Goal: Task Accomplishment & Management: Manage account settings

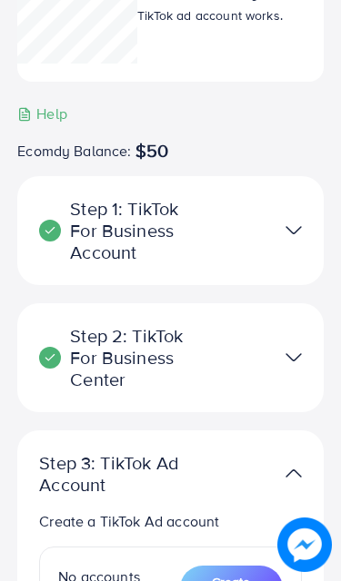
scroll to position [405, 0]
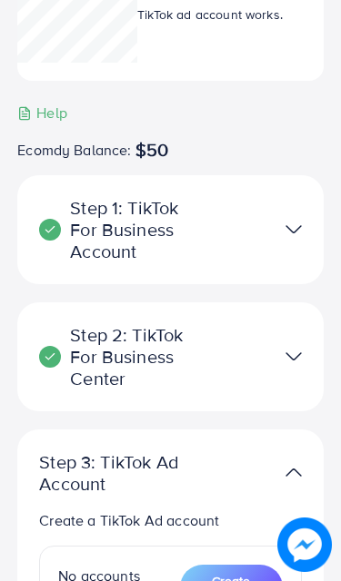
click at [293, 345] on img at bounding box center [293, 356] width 16 height 26
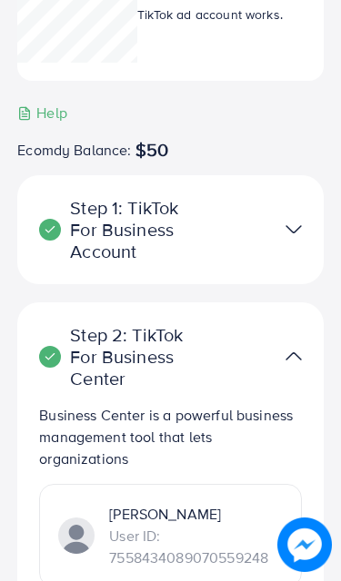
click at [301, 350] on img at bounding box center [293, 356] width 16 height 26
click at [291, 352] on img at bounding box center [293, 356] width 16 height 26
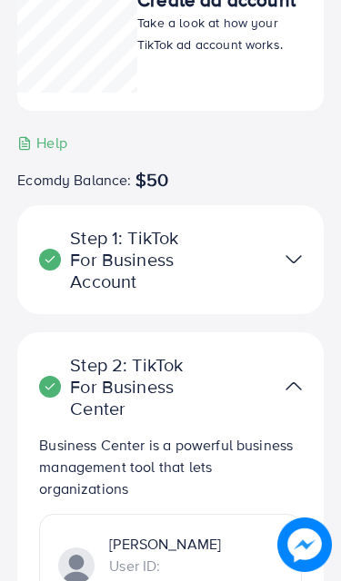
scroll to position [372, 0]
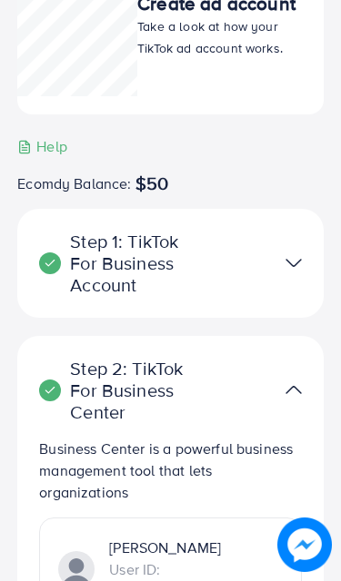
click at [301, 262] on img at bounding box center [293, 263] width 16 height 26
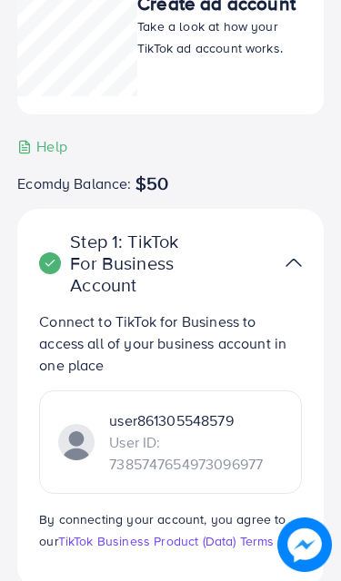
click at [293, 262] on img at bounding box center [293, 263] width 16 height 26
click at [291, 265] on img at bounding box center [293, 263] width 16 height 26
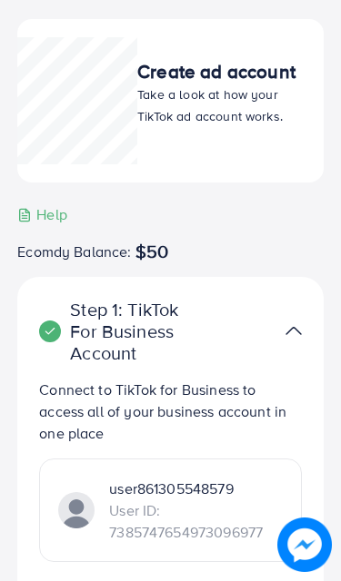
scroll to position [0, 0]
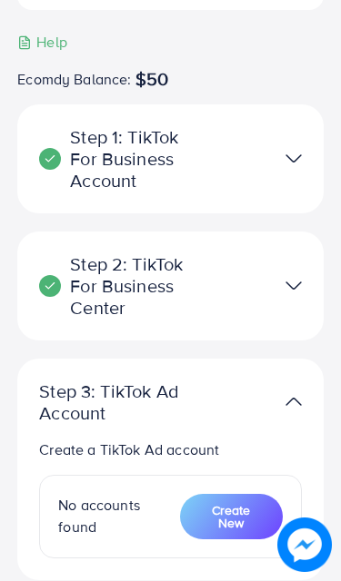
scroll to position [472, 0]
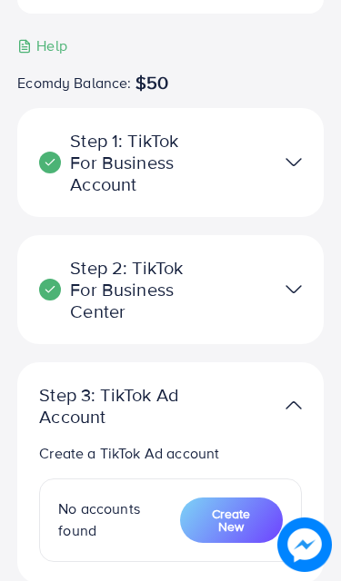
click at [300, 160] on img at bounding box center [293, 162] width 16 height 26
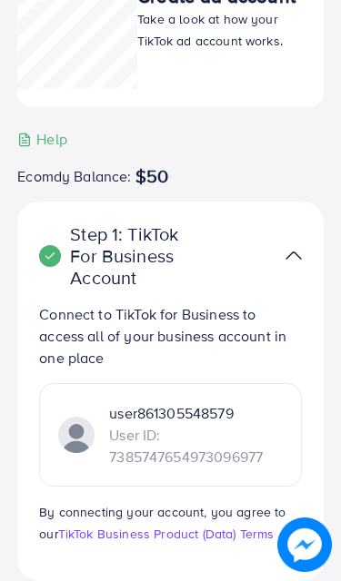
scroll to position [0, 0]
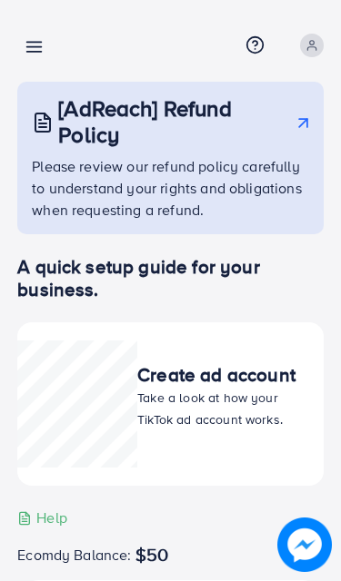
click at [31, 43] on line at bounding box center [34, 43] width 15 height 0
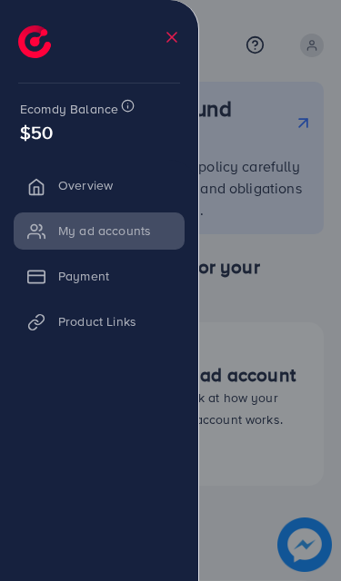
click at [43, 272] on li "Payment" at bounding box center [99, 276] width 198 height 36
click at [74, 316] on li "Product Links" at bounding box center [99, 321] width 198 height 36
click at [40, 178] on li "Overview" at bounding box center [99, 185] width 198 height 36
click at [29, 125] on span "$50" at bounding box center [36, 132] width 33 height 26
click at [26, 122] on span "$50" at bounding box center [36, 132] width 33 height 26
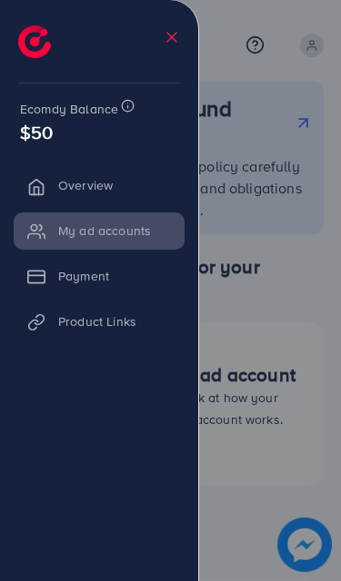
click at [27, 34] on img at bounding box center [34, 41] width 33 height 33
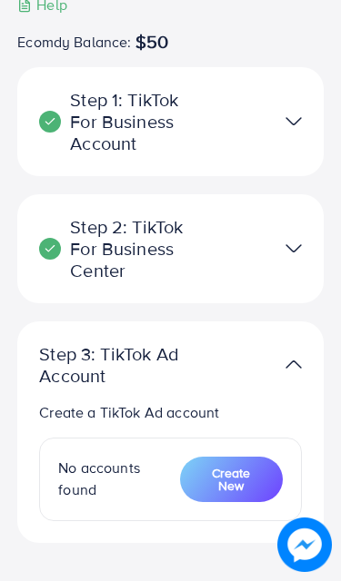
scroll to position [507, 0]
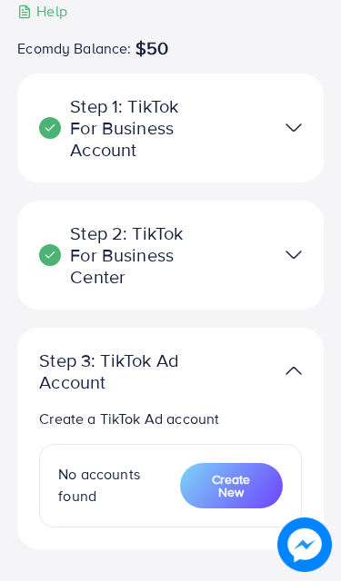
click at [299, 246] on img at bounding box center [293, 255] width 16 height 26
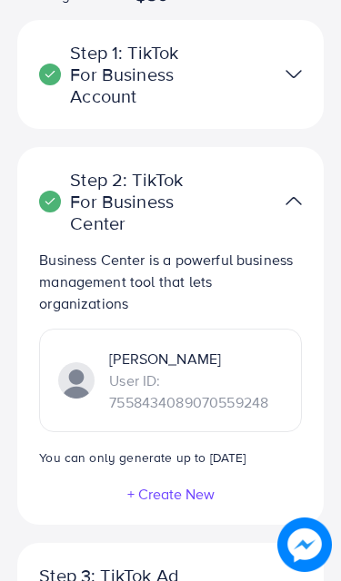
scroll to position [565, 0]
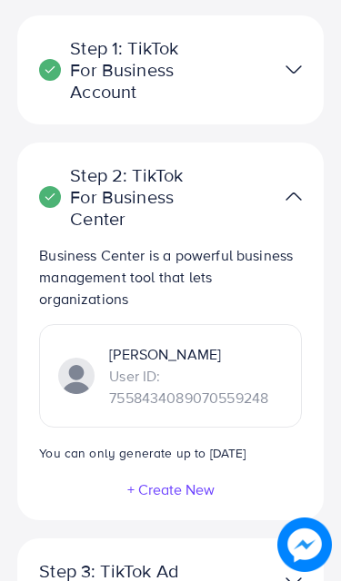
click at [291, 193] on img at bounding box center [293, 196] width 16 height 26
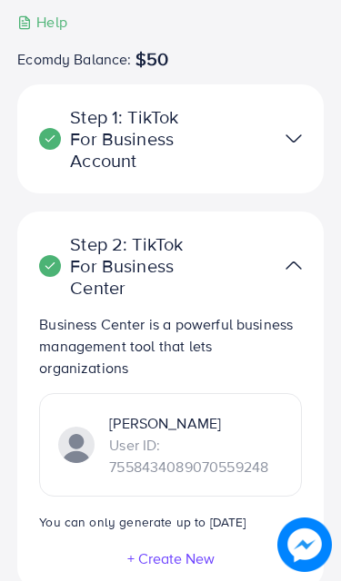
scroll to position [492, 0]
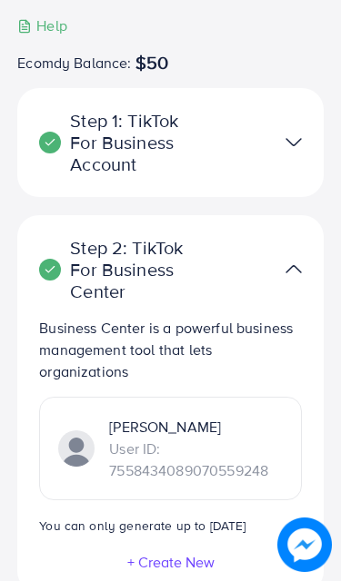
click at [298, 138] on img at bounding box center [293, 142] width 16 height 26
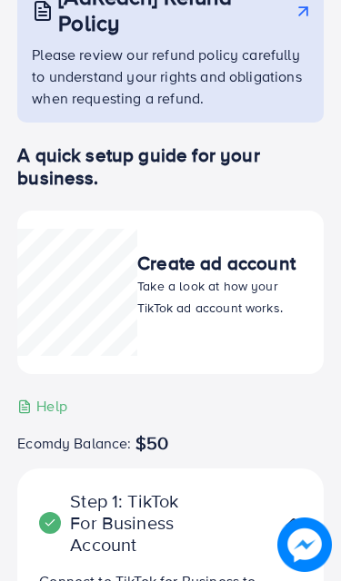
scroll to position [111, 0]
